Goal: Task Accomplishment & Management: Use online tool/utility

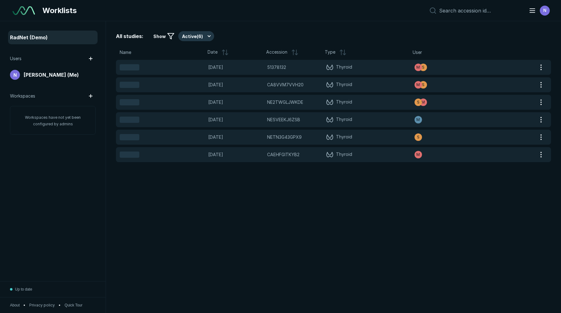
scroll to position [1999, 2747]
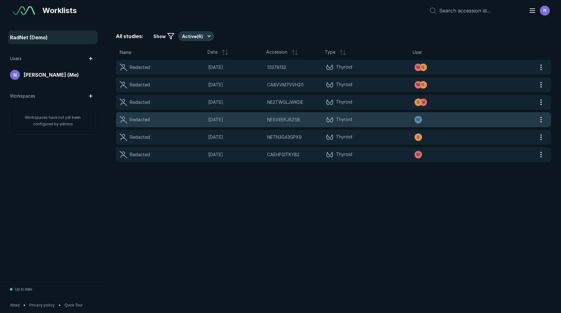
click at [261, 119] on span "[DATE]" at bounding box center [235, 119] width 55 height 7
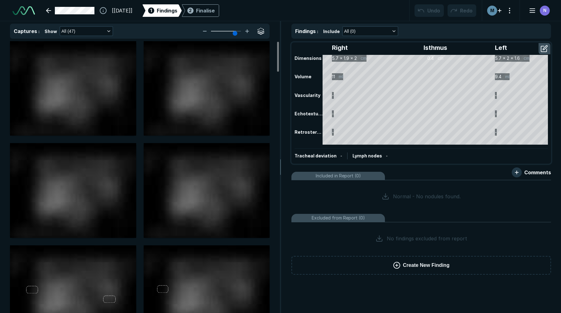
scroll to position [1327, 1962]
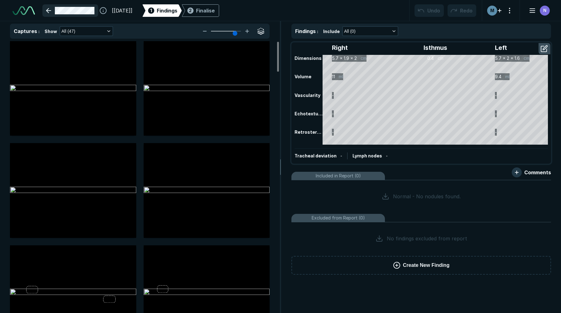
click at [53, 9] on link at bounding box center [70, 10] width 56 height 12
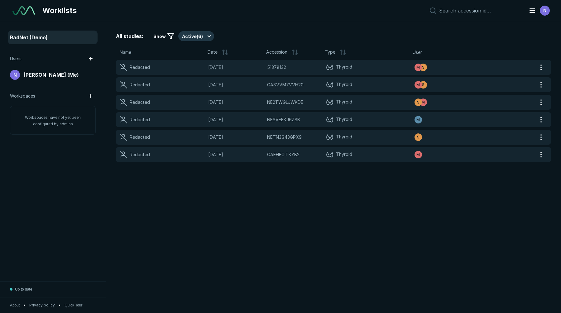
scroll to position [1999, 2747]
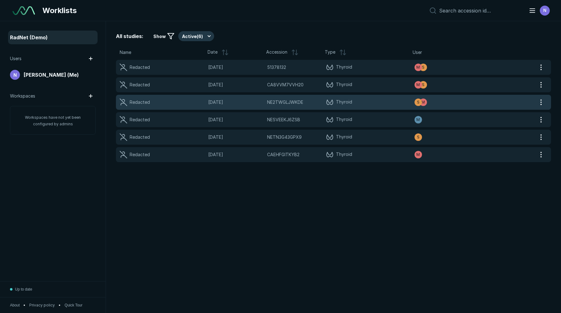
click at [299, 100] on span "NE2TWGLJWKDE" at bounding box center [285, 102] width 36 height 7
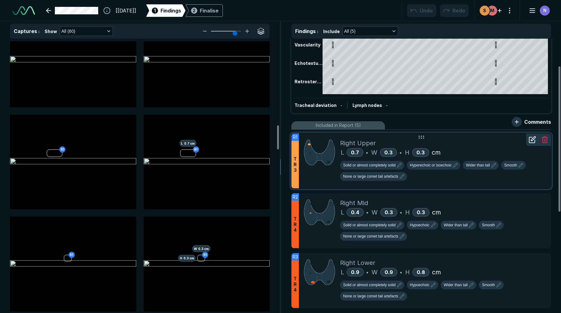
scroll to position [54, 0]
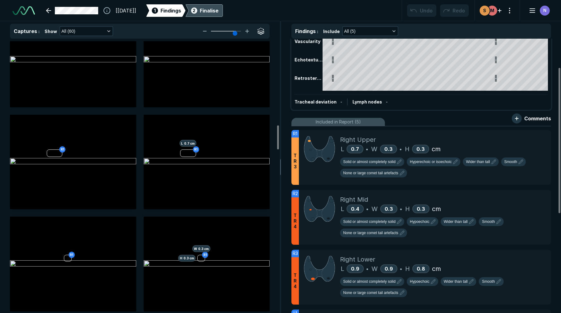
click at [218, 11] on div "Finalise" at bounding box center [209, 10] width 19 height 7
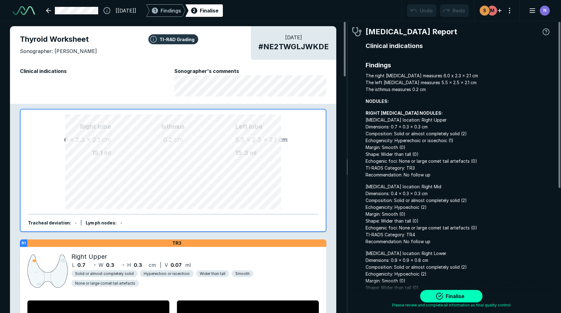
scroll to position [2076, 1686]
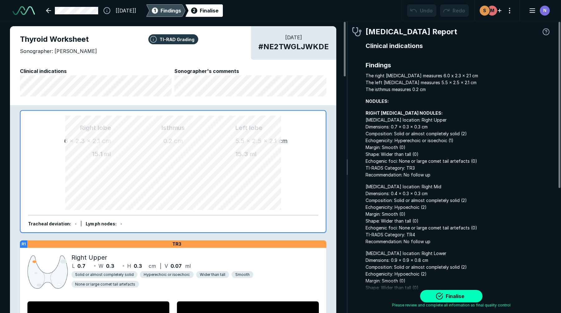
click at [181, 13] on span "Findings" at bounding box center [170, 10] width 21 height 7
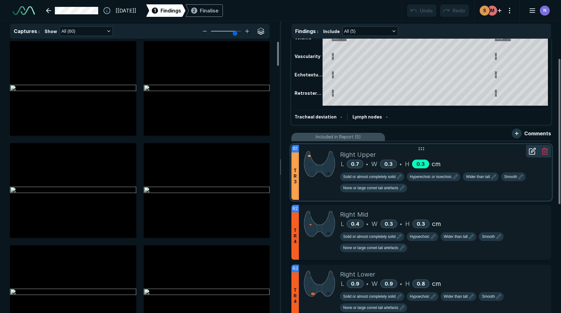
scroll to position [54, 0]
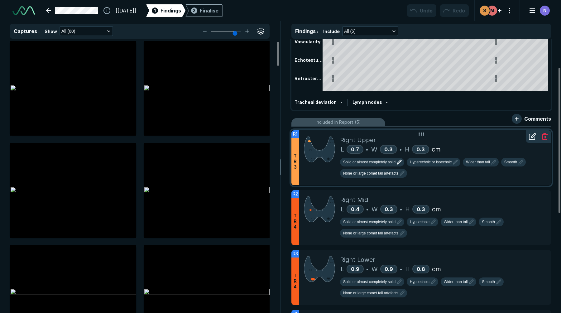
click at [399, 159] on icon "button" at bounding box center [398, 161] width 7 height 7
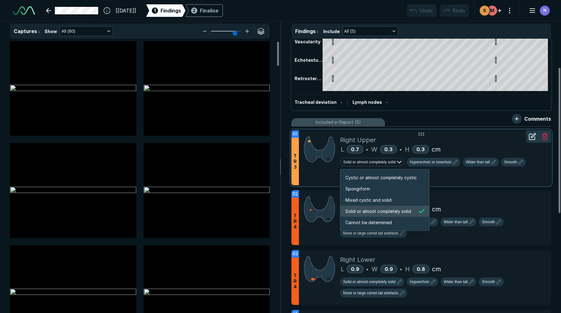
scroll to position [1039, 1196]
click at [449, 176] on div "Solid or almost completely solid Hyperechoic or isoechoic Wider than tall Smoot…" at bounding box center [443, 169] width 206 height 22
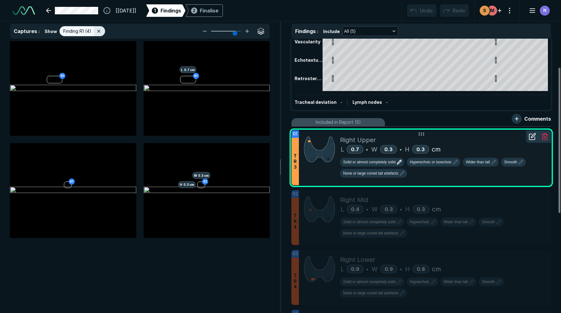
scroll to position [1954, 1958]
click at [455, 166] on button "Hyperechoic or isoechoic" at bounding box center [433, 162] width 54 height 9
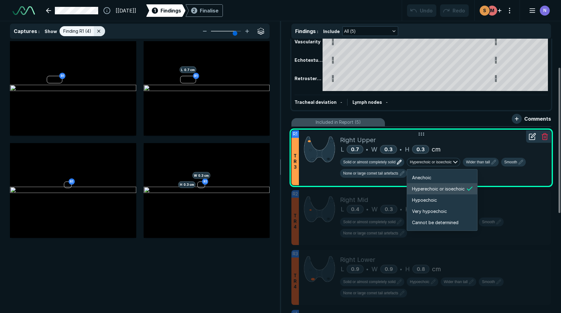
scroll to position [1039, 1116]
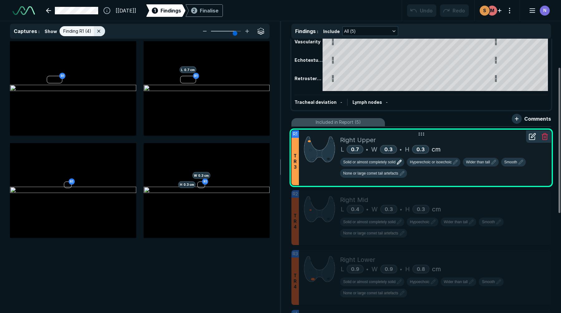
click at [469, 146] on div "L 0.7 • W 0.3 • H 0.3 cm" at bounding box center [443, 148] width 206 height 9
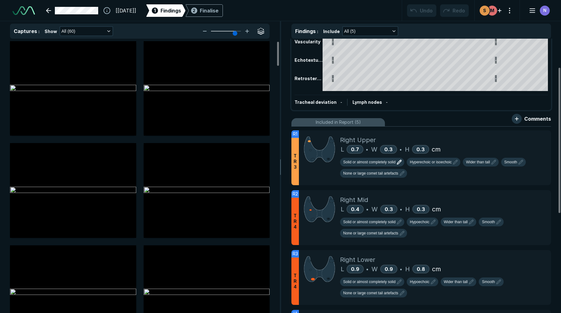
scroll to position [1954, 1958]
click at [519, 116] on button "button" at bounding box center [516, 119] width 10 height 10
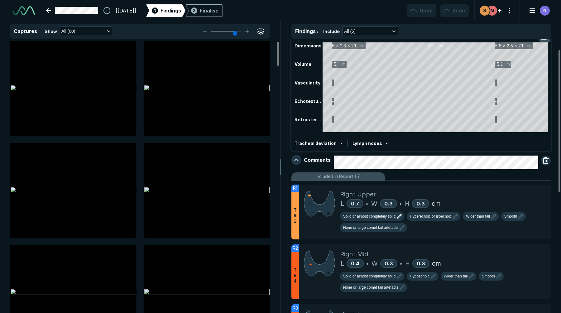
scroll to position [0, 0]
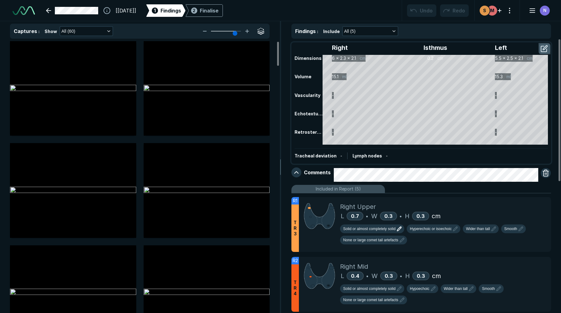
click at [542, 50] on button "button" at bounding box center [544, 49] width 11 height 10
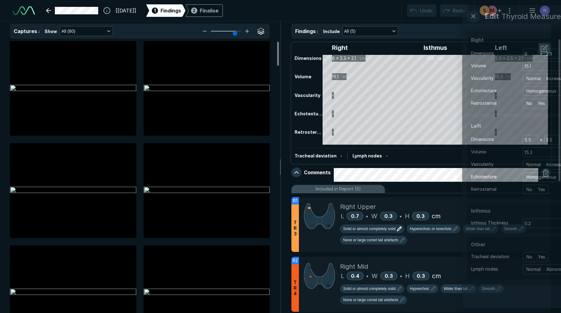
scroll to position [1947, 1697]
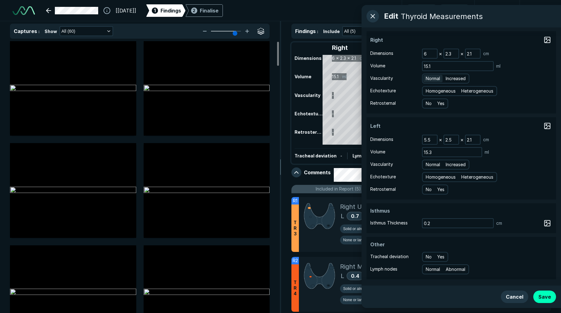
click at [436, 80] on span "Normal" at bounding box center [432, 78] width 14 height 7
click at [429, 80] on input "Normal" at bounding box center [426, 78] width 4 height 4
radio input "true"
click at [372, 19] on button "button" at bounding box center [372, 16] width 12 height 12
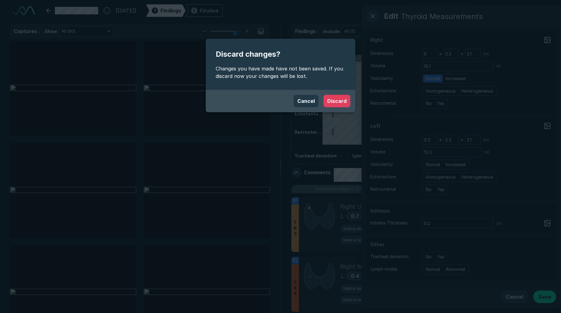
click at [339, 102] on button "Discard" at bounding box center [336, 101] width 27 height 12
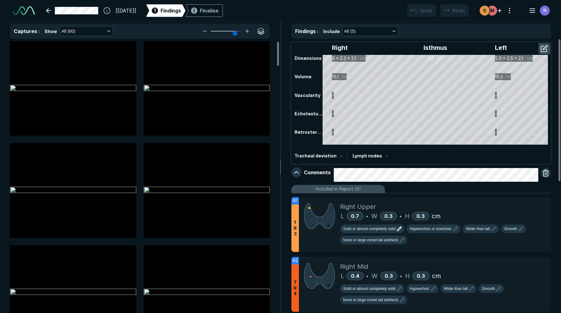
click at [379, 157] on div "Lymph nodes -" at bounding box center [369, 155] width 35 height 7
click at [543, 50] on button "button" at bounding box center [544, 49] width 11 height 10
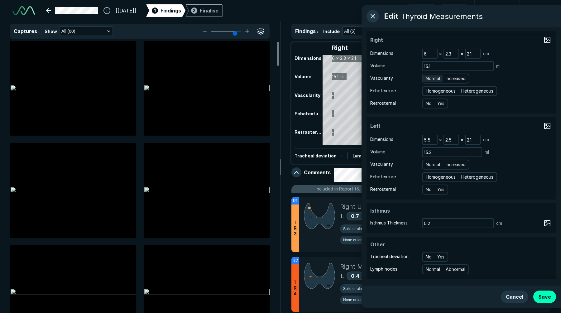
click at [434, 78] on span "Normal" at bounding box center [432, 78] width 14 height 7
click at [429, 78] on input "Normal" at bounding box center [426, 78] width 4 height 4
radio input "true"
click at [468, 90] on span "Heterogeneous" at bounding box center [477, 91] width 32 height 7
click at [464, 90] on input "Heterogeneous" at bounding box center [462, 90] width 4 height 4
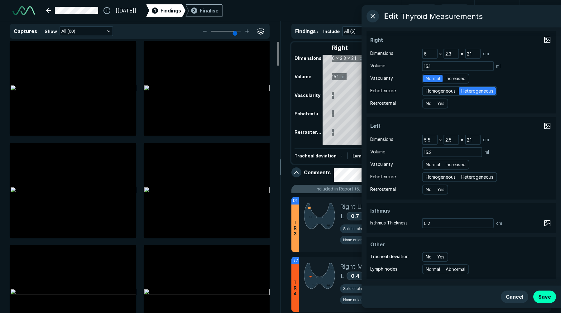
radio input "true"
click at [431, 105] on div "No" at bounding box center [428, 103] width 11 height 7
click at [429, 105] on input "No" at bounding box center [426, 103] width 4 height 4
radio input "true"
click at [436, 270] on span "Normal" at bounding box center [432, 269] width 14 height 7
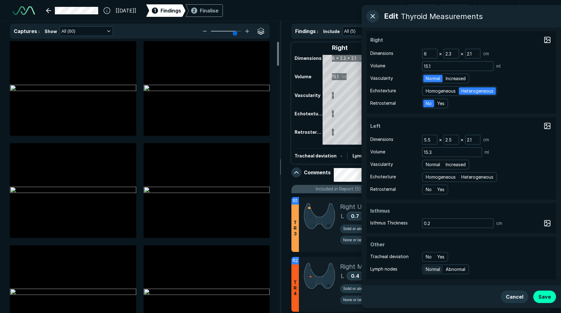
click at [429, 270] on input "Normal" at bounding box center [426, 268] width 4 height 4
radio input "true"
click at [429, 257] on span "No" at bounding box center [428, 256] width 6 height 7
click at [429, 257] on input "No" at bounding box center [426, 256] width 4 height 4
radio input "true"
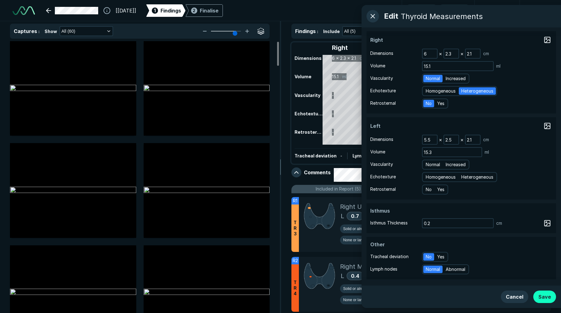
click at [542, 296] on button "Save" at bounding box center [544, 296] width 23 height 12
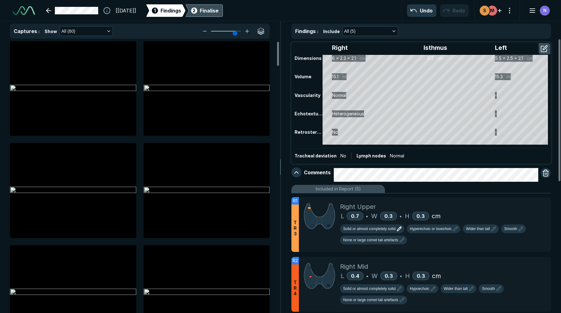
click at [218, 12] on div "Finalise" at bounding box center [209, 10] width 19 height 7
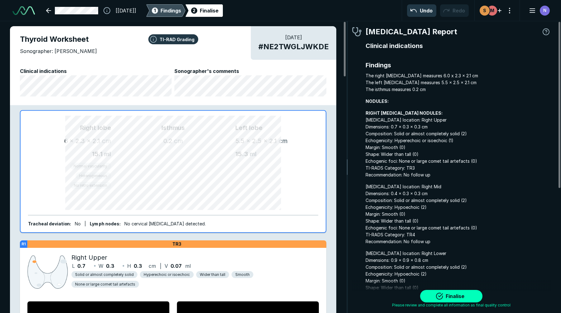
click at [181, 10] on span "Findings" at bounding box center [170, 10] width 21 height 7
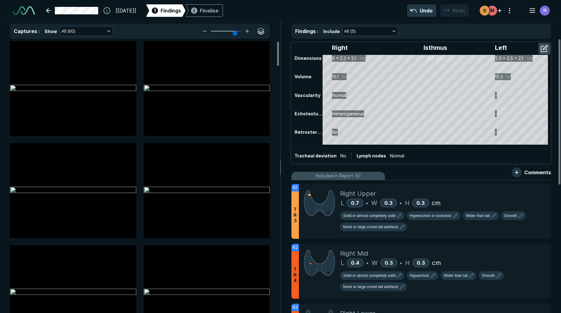
scroll to position [2003, 1958]
click at [519, 172] on button "button" at bounding box center [516, 172] width 10 height 10
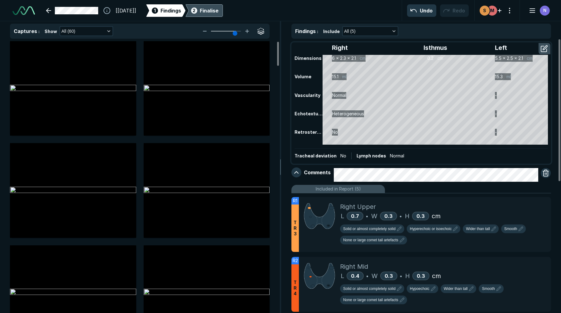
click at [218, 12] on div "Finalise" at bounding box center [209, 10] width 19 height 7
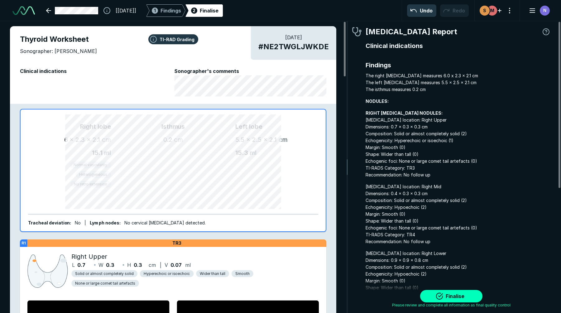
scroll to position [2076, 1686]
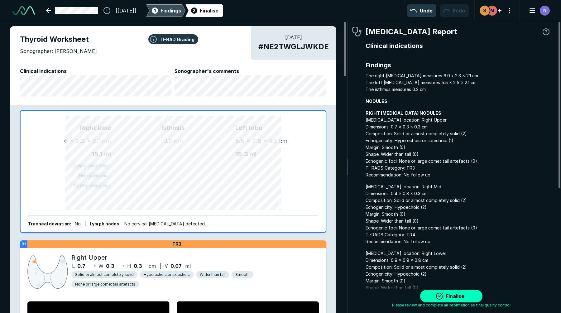
click at [175, 8] on div "1 Findings" at bounding box center [165, 10] width 31 height 12
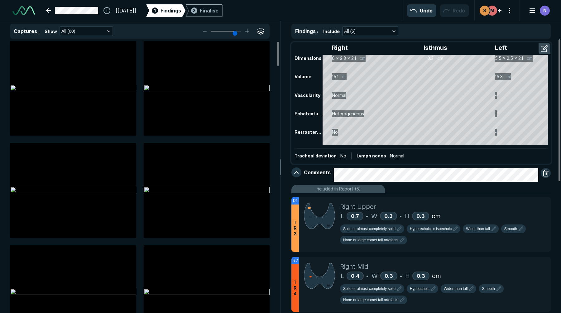
scroll to position [254, 0]
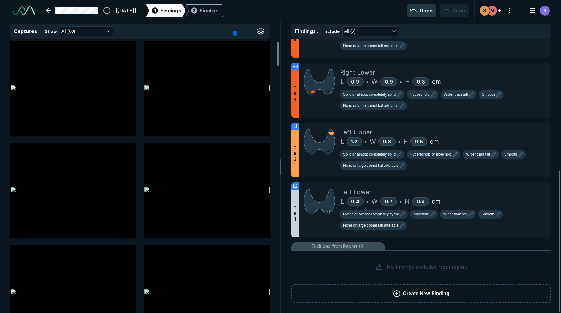
click at [411, 296] on span "Create New Finding" at bounding box center [426, 293] width 46 height 7
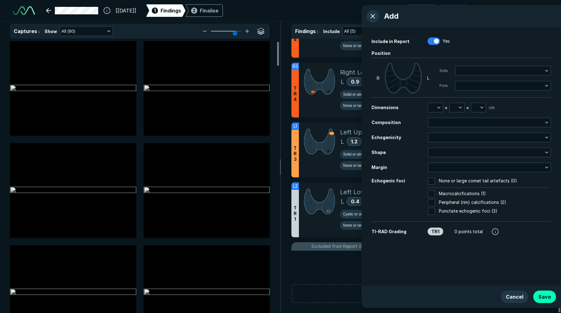
click at [406, 88] on icon at bounding box center [402, 78] width 37 height 31
click at [408, 82] on icon at bounding box center [412, 82] width 13 height 9
click at [416, 81] on icon at bounding box center [415, 78] width 12 height 8
click at [415, 84] on icon at bounding box center [412, 82] width 13 height 9
click at [513, 296] on button "Cancel" at bounding box center [513, 296] width 27 height 12
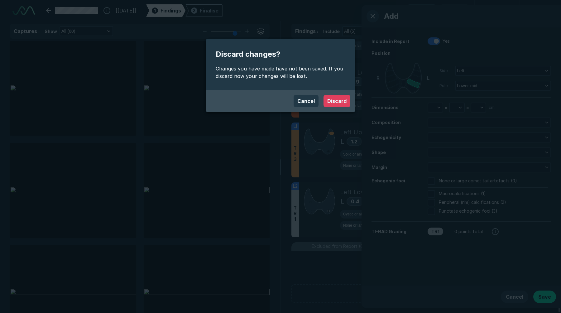
click at [343, 106] on button "Discard" at bounding box center [336, 101] width 27 height 12
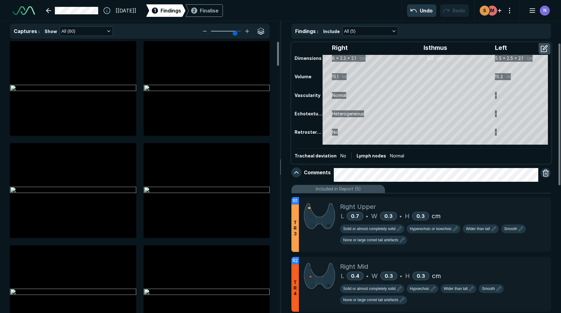
scroll to position [16, 0]
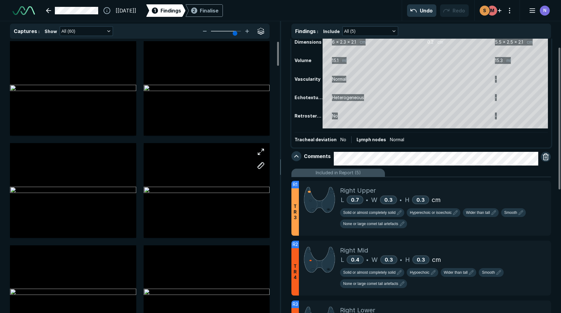
click at [197, 186] on div at bounding box center [207, 190] width 126 height 94
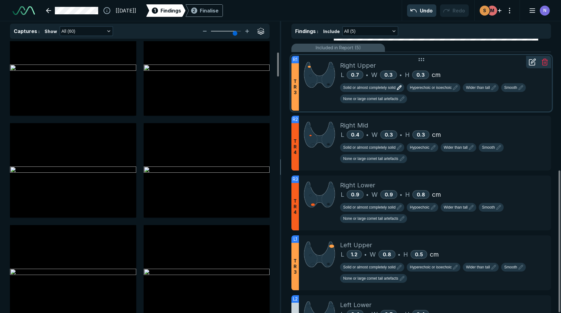
scroll to position [254, 0]
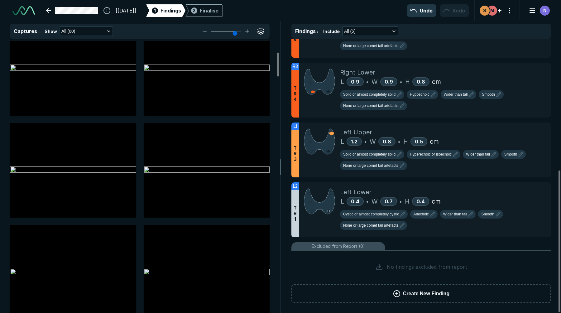
click at [394, 292] on icon at bounding box center [396, 293] width 7 height 7
type textarea "x"
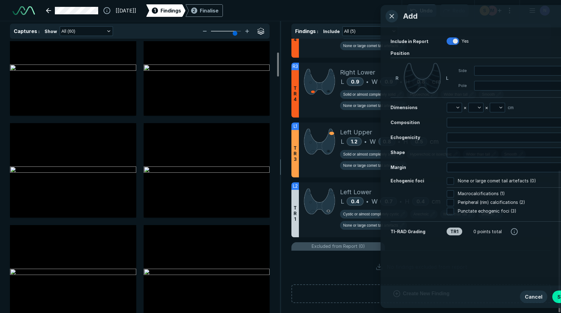
scroll to position [1848, 1598]
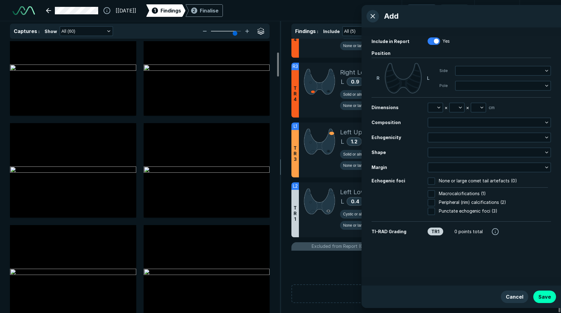
click at [415, 81] on icon at bounding box center [402, 78] width 37 height 31
click at [415, 82] on icon at bounding box center [402, 78] width 37 height 31
click at [416, 79] on icon at bounding box center [415, 78] width 12 height 8
click at [439, 109] on icon "button" at bounding box center [438, 107] width 5 height 5
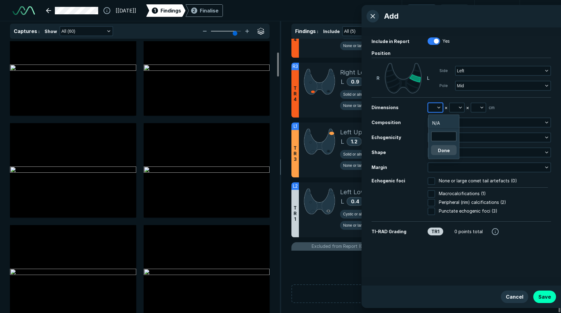
click at [433, 106] on button "button" at bounding box center [435, 107] width 14 height 9
click at [447, 132] on input "text" at bounding box center [443, 136] width 24 height 9
type input "1"
click at [455, 109] on button "button" at bounding box center [456, 107] width 14 height 9
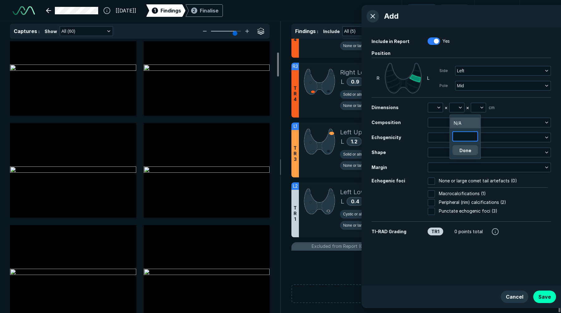
click at [457, 134] on input "text" at bounding box center [465, 136] width 24 height 9
type input "1"
click at [476, 107] on button "button" at bounding box center [478, 107] width 14 height 9
click at [481, 135] on input "text" at bounding box center [486, 136] width 24 height 9
type input "1"
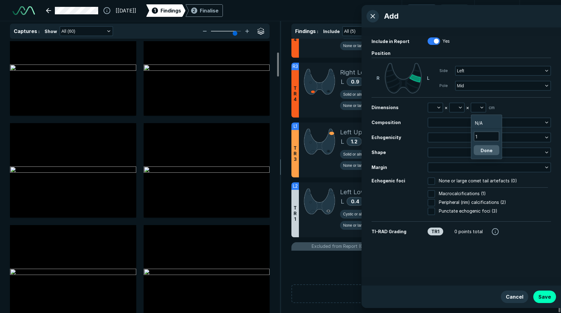
click at [483, 149] on button "Done" at bounding box center [486, 150] width 26 height 10
click at [455, 111] on button "button" at bounding box center [456, 107] width 14 height 9
click at [461, 135] on input "text" at bounding box center [465, 136] width 24 height 9
type input "1"
click at [462, 152] on button "Done" at bounding box center [465, 150] width 26 height 10
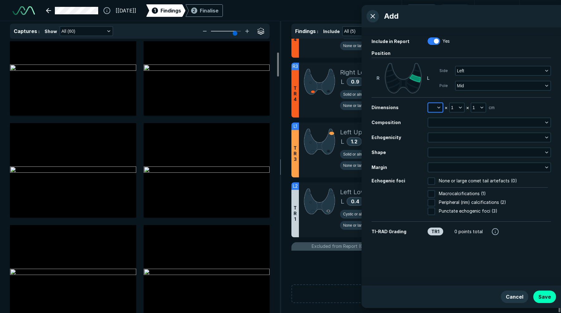
click at [433, 106] on button "button" at bounding box center [435, 107] width 14 height 9
click at [442, 137] on input "text" at bounding box center [443, 136] width 24 height 9
type input "1"
click at [443, 152] on button "Done" at bounding box center [444, 150] width 26 height 10
click at [443, 123] on button "button" at bounding box center [489, 122] width 122 height 9
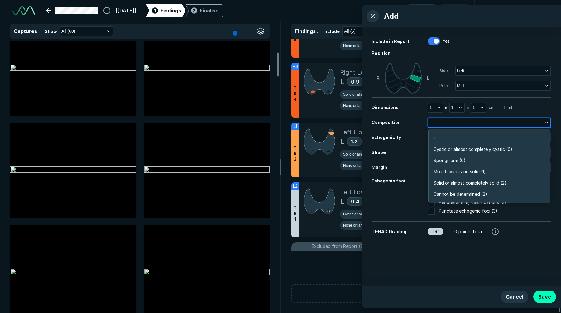
scroll to position [1090, 1348]
click at [441, 150] on span "Cystic or almost completely cystic (0)" at bounding box center [472, 149] width 79 height 7
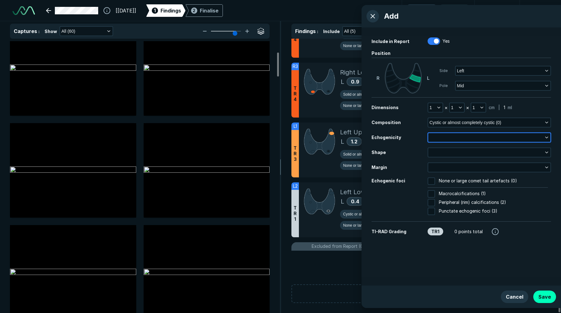
click at [443, 138] on button "button" at bounding box center [489, 137] width 122 height 9
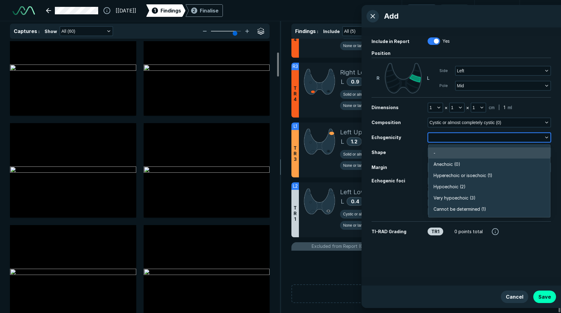
click at [444, 164] on span "Anechoic (0)" at bounding box center [446, 164] width 27 height 7
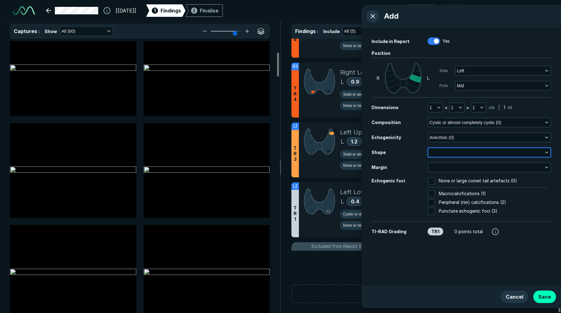
click at [443, 151] on button "button" at bounding box center [489, 152] width 122 height 9
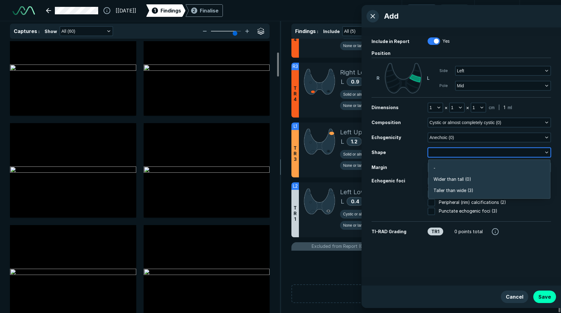
scroll to position [938, 1348]
click at [443, 179] on span "Wider than tall (0)" at bounding box center [452, 179] width 38 height 7
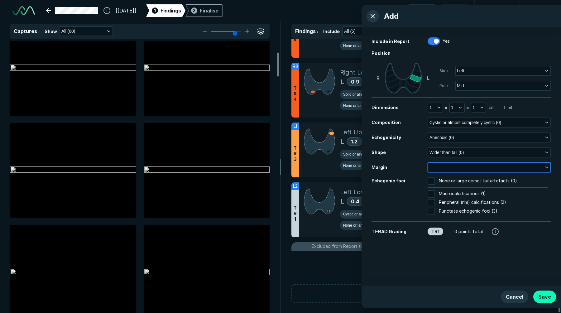
click at [443, 167] on button "button" at bounding box center [489, 167] width 122 height 9
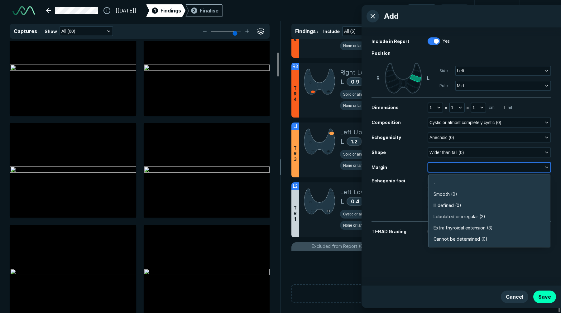
scroll to position [1090, 1348]
click at [444, 202] on span "Ill defined (0)" at bounding box center [447, 205] width 28 height 7
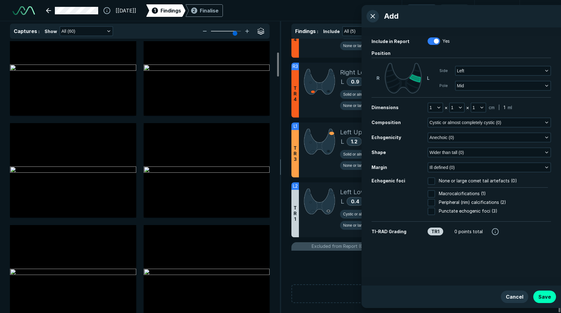
click at [436, 232] on div "TR1" at bounding box center [435, 231] width 16 height 8
click at [492, 230] on button "button" at bounding box center [495, 231] width 10 height 10
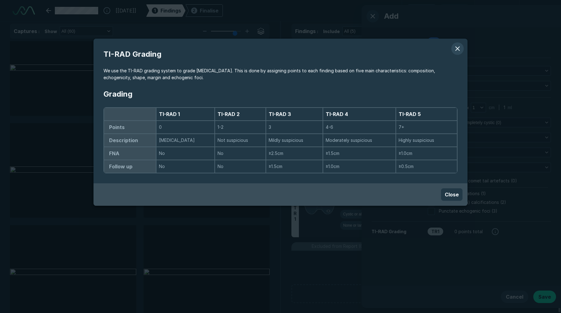
click at [457, 47] on button "modal" at bounding box center [457, 48] width 12 height 12
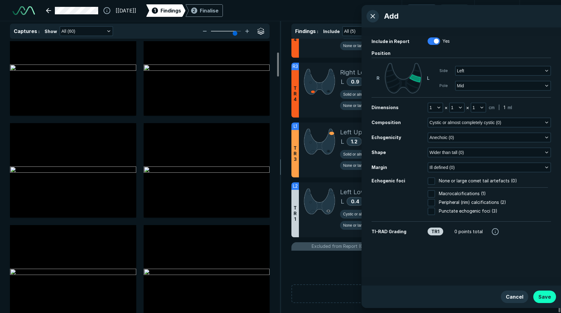
click at [547, 299] on button "Save" at bounding box center [544, 296] width 23 height 12
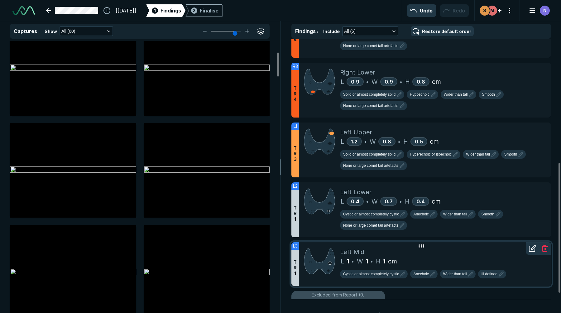
scroll to position [302, 0]
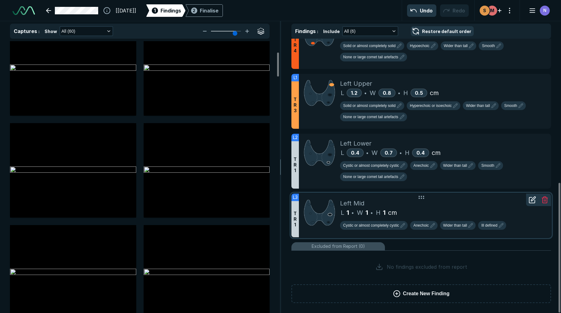
click at [544, 202] on icon at bounding box center [544, 199] width 7 height 7
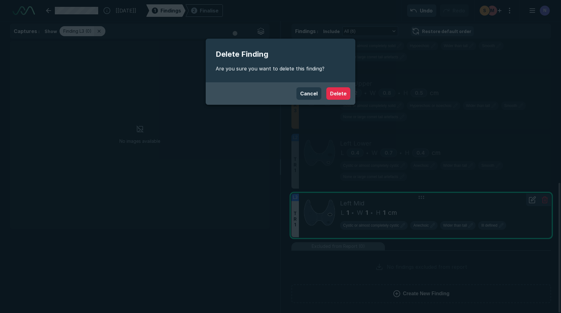
scroll to position [1954, 1958]
click at [343, 93] on button "Delete" at bounding box center [338, 93] width 24 height 12
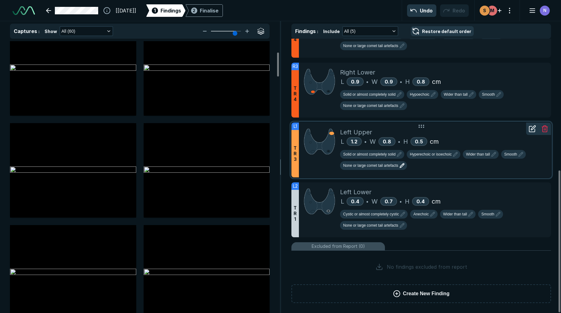
scroll to position [0, 0]
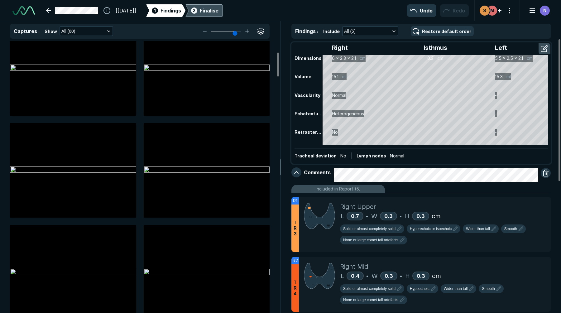
click at [217, 12] on div "Finalise" at bounding box center [209, 10] width 19 height 7
type textarea "x"
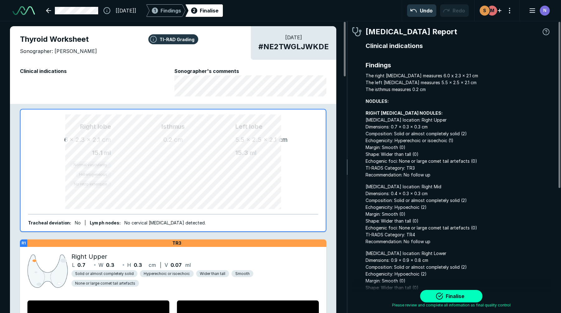
scroll to position [2076, 1686]
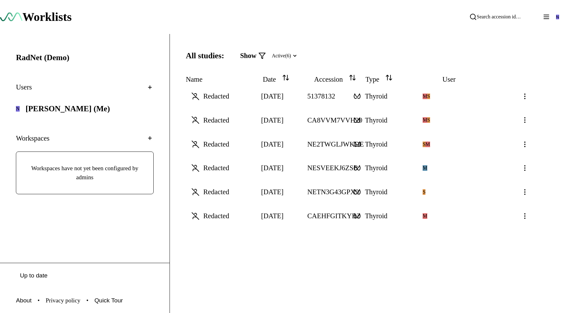
scroll to position [2099, 3323]
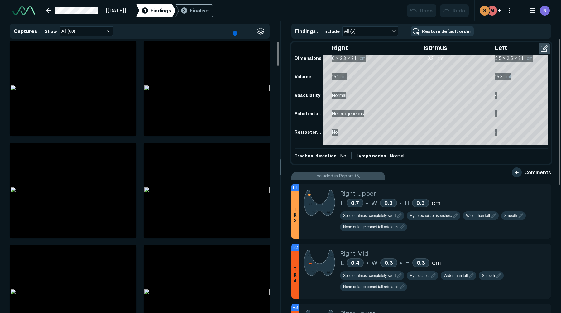
scroll to position [2099, 3323]
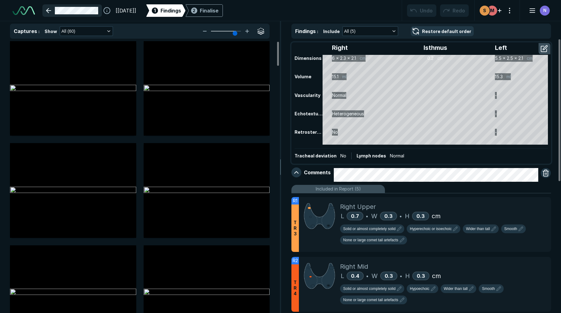
click at [55, 8] on link at bounding box center [71, 10] width 59 height 12
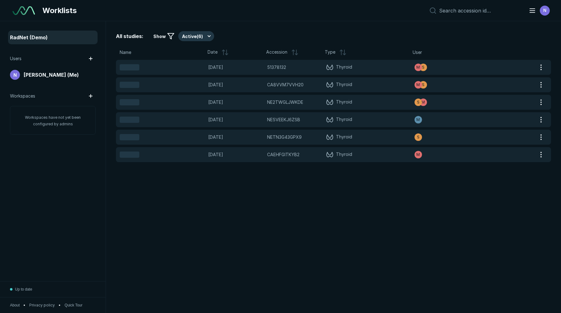
scroll to position [1999, 2747]
